Goal: Information Seeking & Learning: Learn about a topic

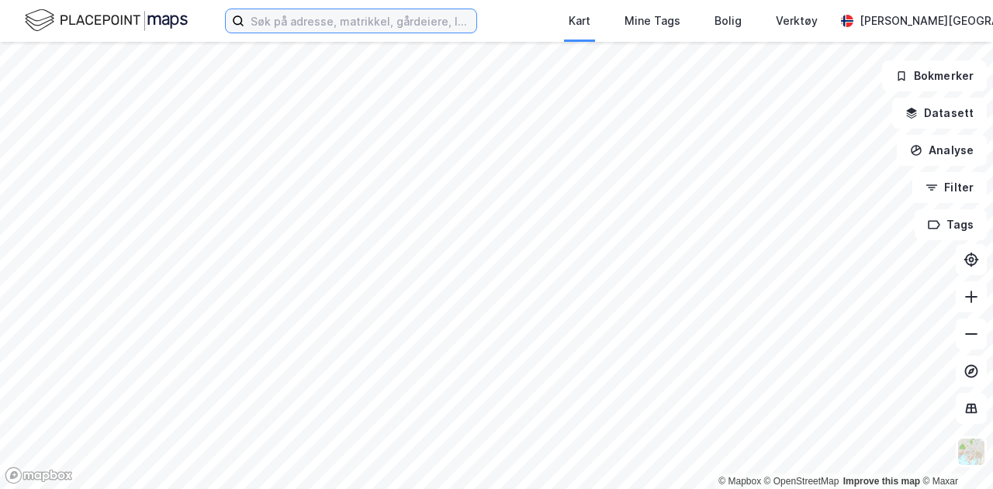
click at [292, 19] on input at bounding box center [360, 20] width 232 height 23
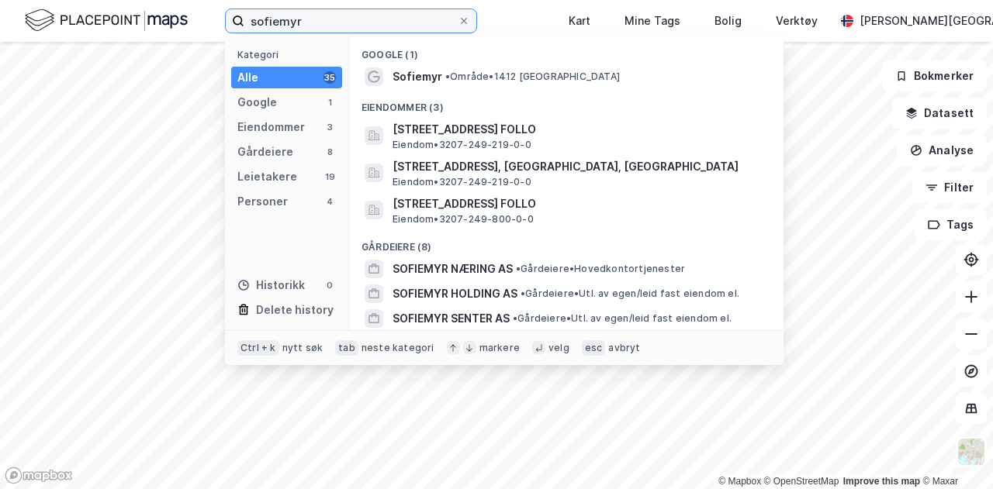
drag, startPoint x: 306, startPoint y: 17, endPoint x: 200, endPoint y: 22, distance: 105.6
click at [200, 22] on div "sofiemyr Kategori Alle 35 Google 1 Eiendommer 3 Gårdeiere 8 Leietakere 19 Perso…" at bounding box center [496, 21] width 993 height 42
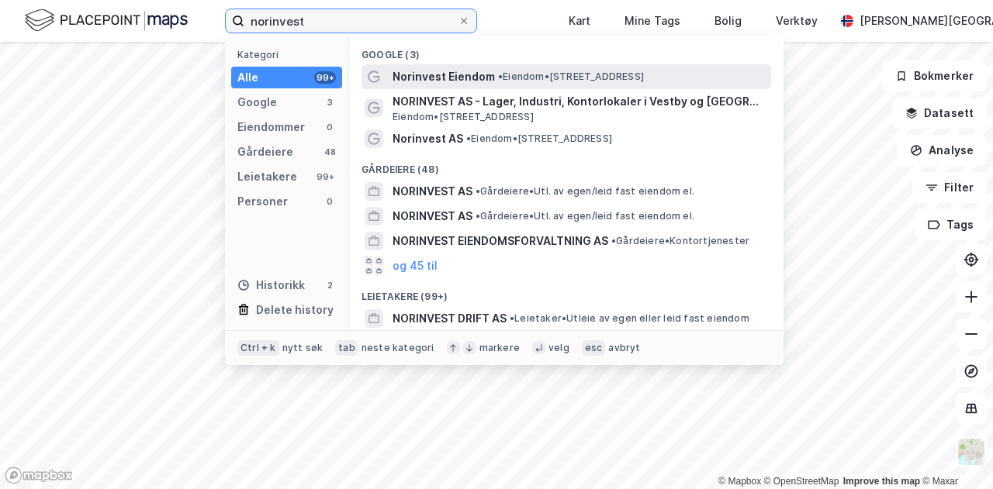
type input "norinvest"
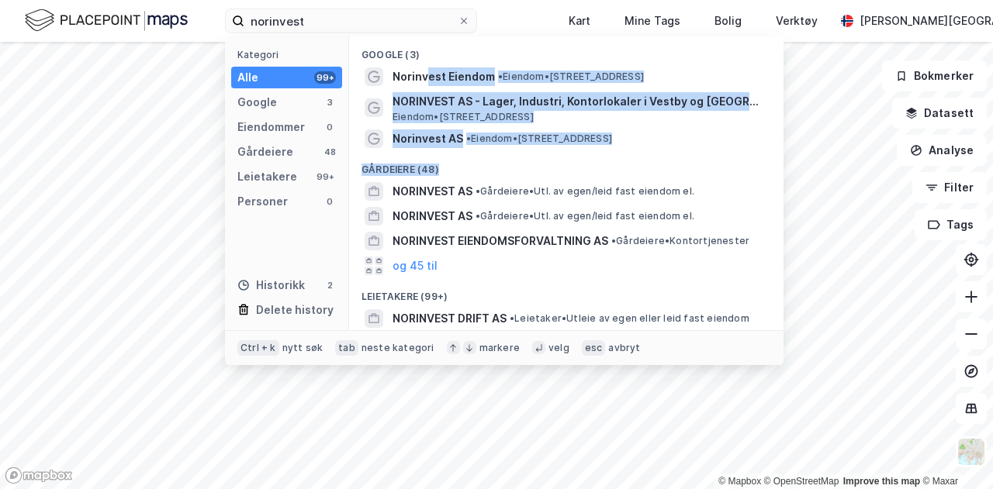
drag, startPoint x: 425, startPoint y: 75, endPoint x: 483, endPoint y: 160, distance: 102.6
click at [483, 160] on div "Google (3) Norinvest Eiendom • Eiendom • [STREET_ADDRESS] Oppdal NORINVEST AS -…" at bounding box center [566, 183] width 434 height 294
click at [483, 160] on div "Gårdeiere (48)" at bounding box center [566, 165] width 434 height 28
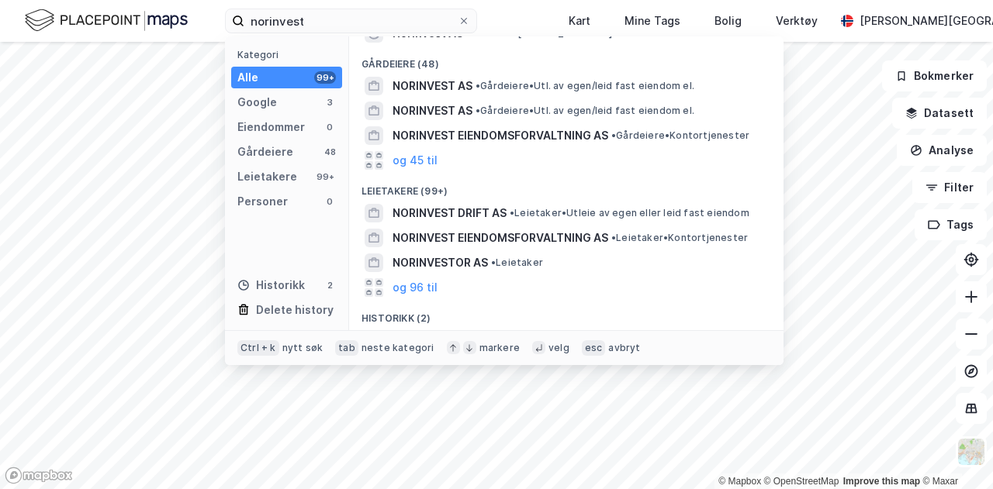
scroll to position [152, 0]
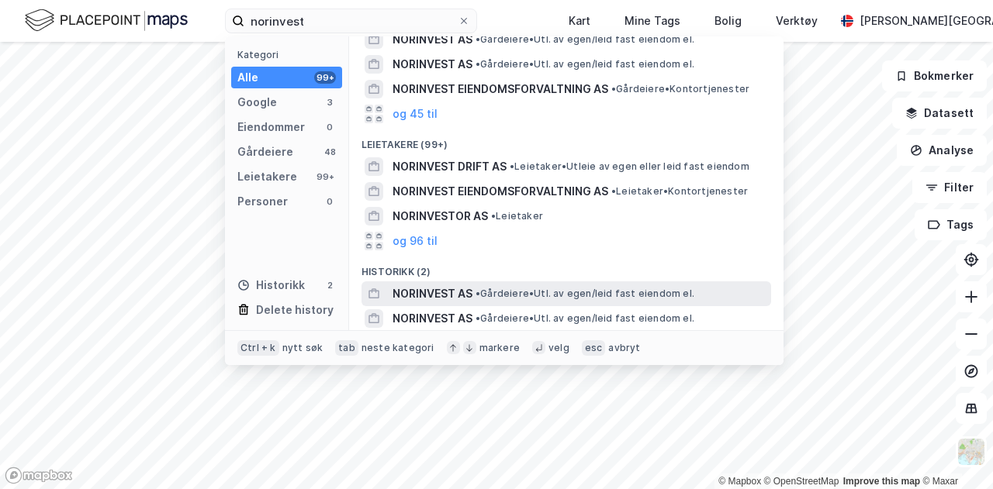
click at [456, 291] on span "NORINVEST AS" at bounding box center [433, 294] width 80 height 19
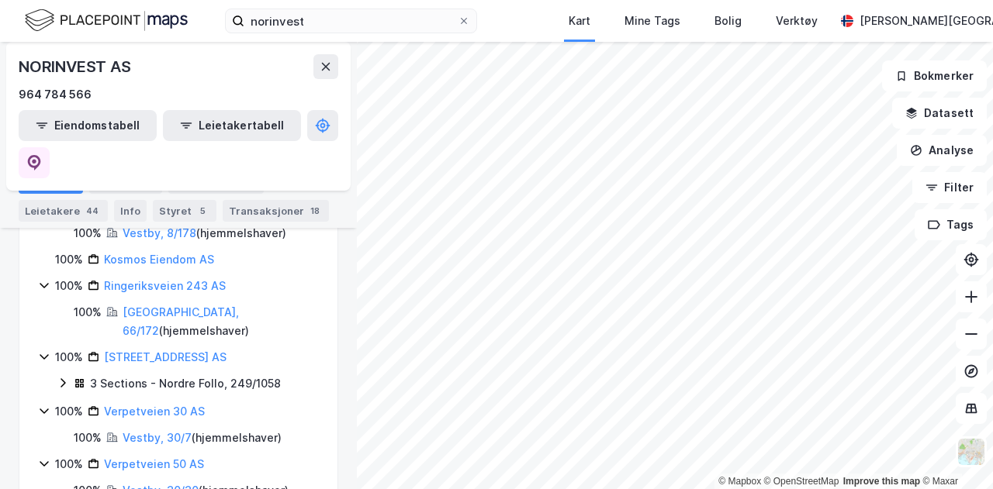
scroll to position [404, 0]
click at [64, 375] on icon at bounding box center [63, 381] width 12 height 12
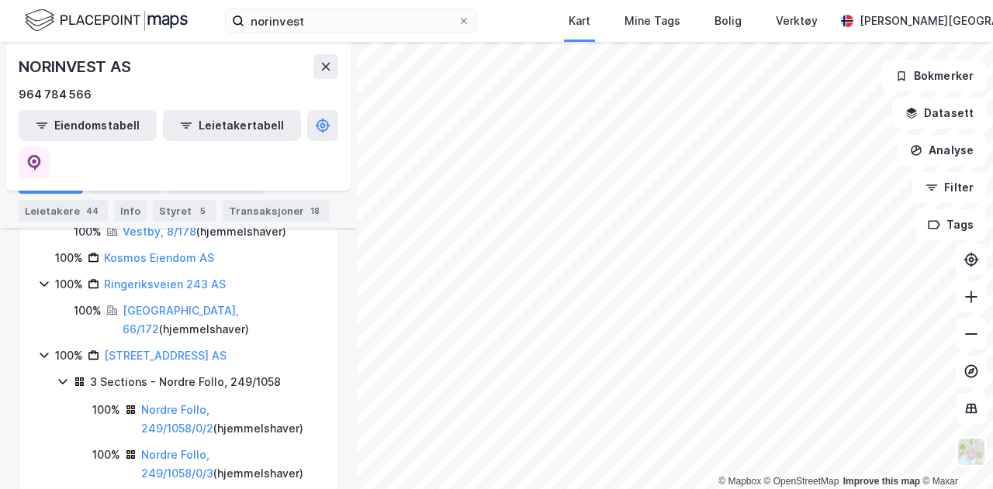
click at [186, 401] on div "Nordre Follo, 249/1058/0/2 ( hjemmelshaver )" at bounding box center [230, 419] width 178 height 37
click at [213, 403] on link "Nordre Follo, 249/1058/0/2" at bounding box center [177, 419] width 72 height 32
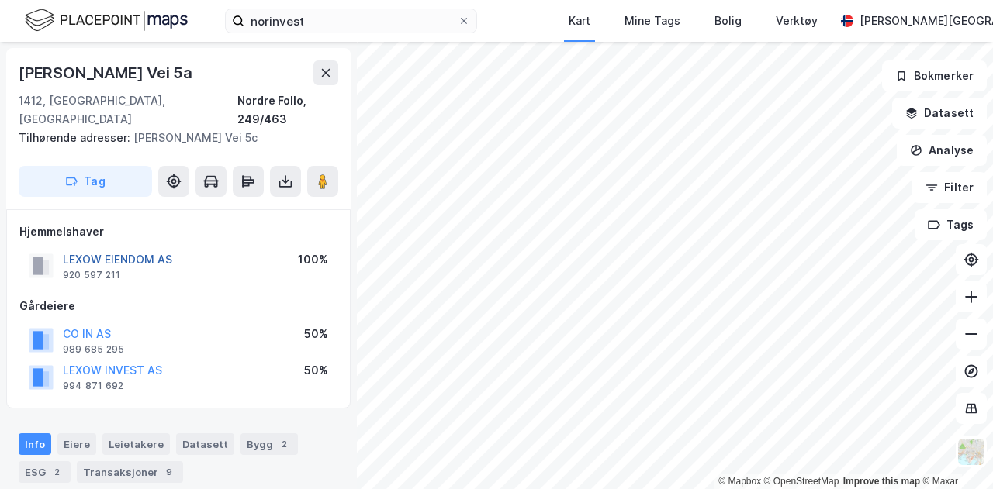
click at [0, 0] on button "LEXOW EIENDOM AS" at bounding box center [0, 0] width 0 height 0
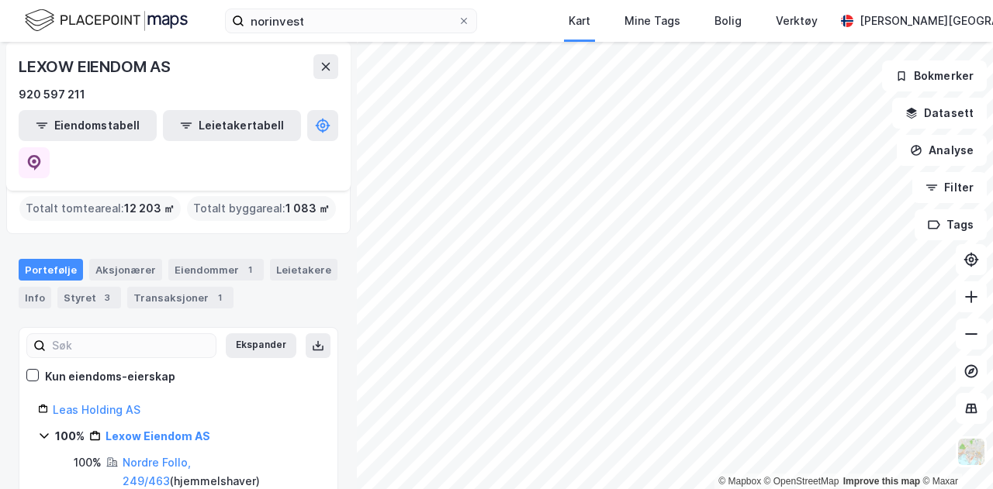
scroll to position [95, 0]
